Goal: Task Accomplishment & Management: Manage account settings

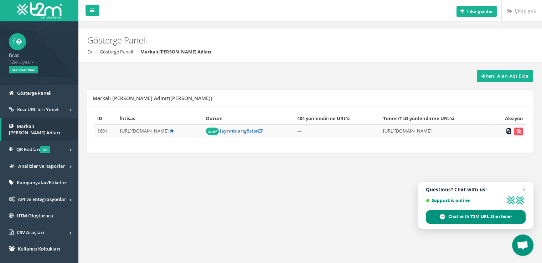
click at [507, 132] on icon at bounding box center [508, 131] width 5 height 5
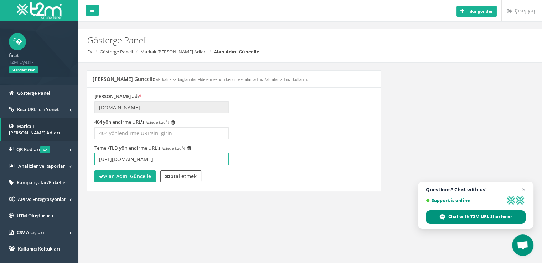
click at [154, 160] on input "[URL][DOMAIN_NAME]" at bounding box center [161, 159] width 134 height 12
type input "[URL][DOMAIN_NAME]"
click at [141, 174] on font "Alan Adını Güncelle" at bounding box center [127, 176] width 47 height 7
